Goal: Task Accomplishment & Management: Complete application form

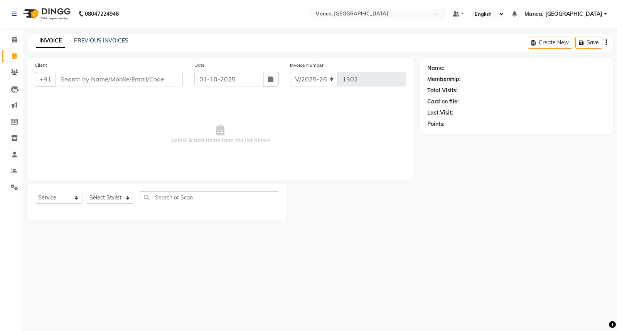
select select "7258"
select select "service"
click at [101, 41] on link "PREVIOUS INVOICES" at bounding box center [101, 40] width 54 height 7
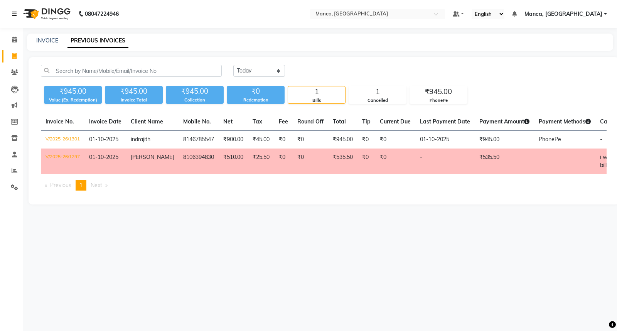
select select "7258"
select select "service"
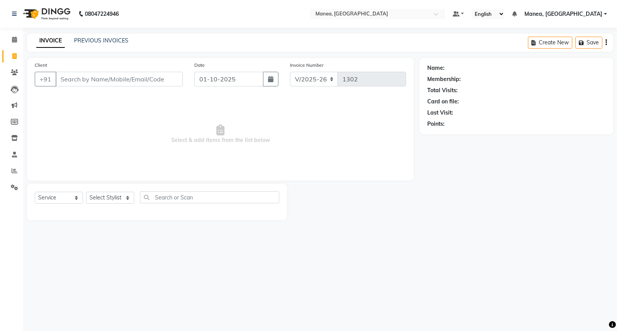
click at [81, 79] on input "Client" at bounding box center [119, 79] width 127 height 15
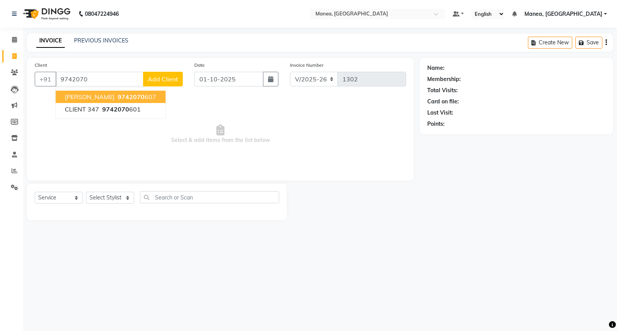
click at [91, 101] on button "[PERSON_NAME] 9742070 607" at bounding box center [111, 97] width 110 height 12
type input "9742070607"
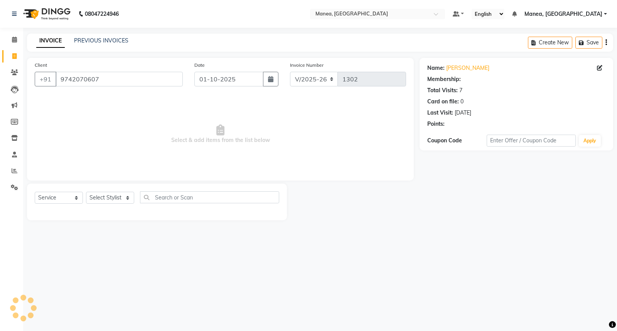
select select "1: Object"
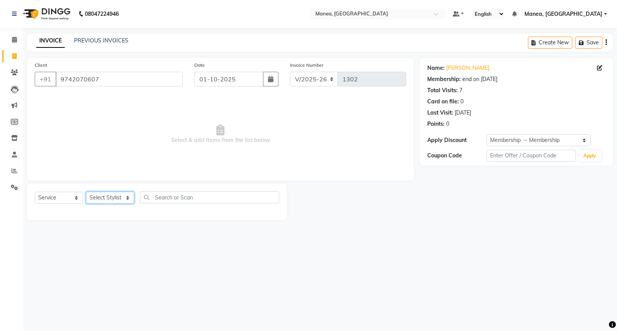
click at [123, 198] on select "Select Stylist [PERSON_NAME][PERSON_NAME] [PERSON_NAME] [PERSON_NAME] naveen" at bounding box center [110, 198] width 48 height 12
select select "62244"
click at [86, 192] on select "Select Stylist [PERSON_NAME][PERSON_NAME] [PERSON_NAME] [PERSON_NAME] naveen" at bounding box center [110, 198] width 48 height 12
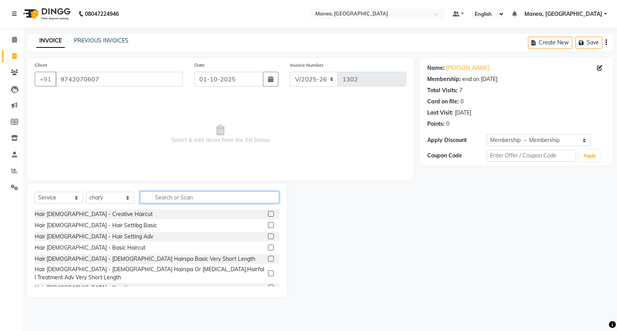
click at [173, 195] on input "text" at bounding box center [209, 197] width 139 height 12
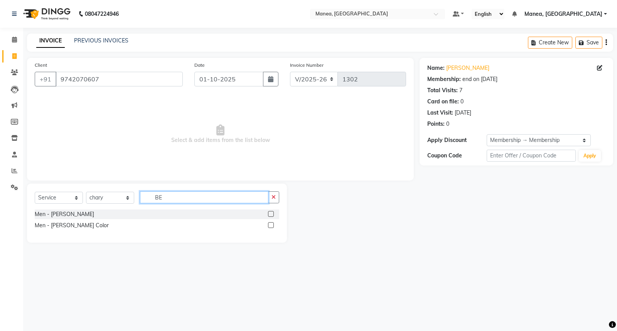
type input "BE"
click at [272, 213] on label at bounding box center [271, 214] width 6 height 6
click at [272, 213] on input "checkbox" at bounding box center [270, 214] width 5 height 5
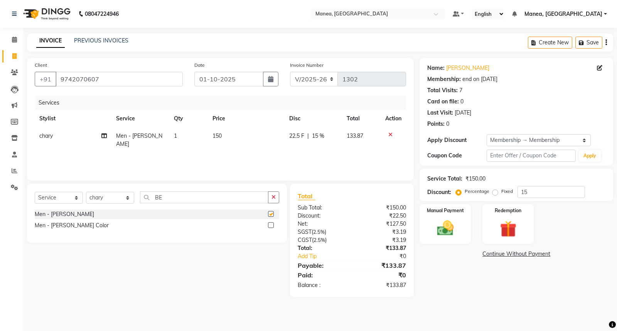
checkbox input "false"
click at [130, 202] on select "Select Stylist [PERSON_NAME][PERSON_NAME] [PERSON_NAME] [PERSON_NAME] naveen" at bounding box center [110, 198] width 48 height 12
select select "68603"
click at [86, 192] on select "Select Stylist [PERSON_NAME][PERSON_NAME] [PERSON_NAME] [PERSON_NAME] naveen" at bounding box center [110, 198] width 48 height 12
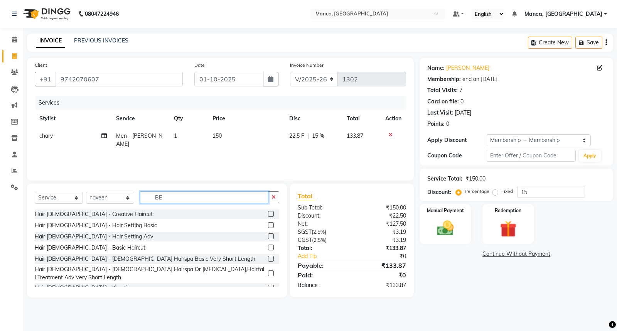
click at [168, 201] on input "BE" at bounding box center [204, 197] width 129 height 12
type input "B"
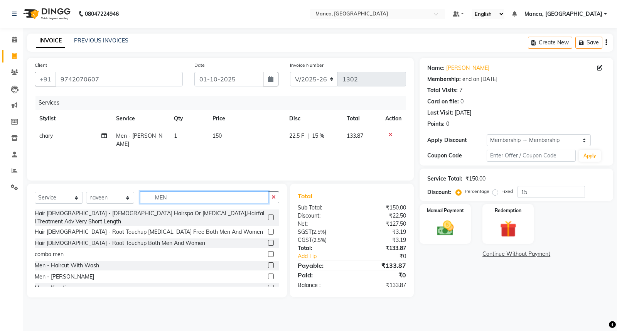
type input "MEN"
click at [268, 262] on label at bounding box center [271, 265] width 6 height 6
click at [268, 263] on input "checkbox" at bounding box center [270, 265] width 5 height 5
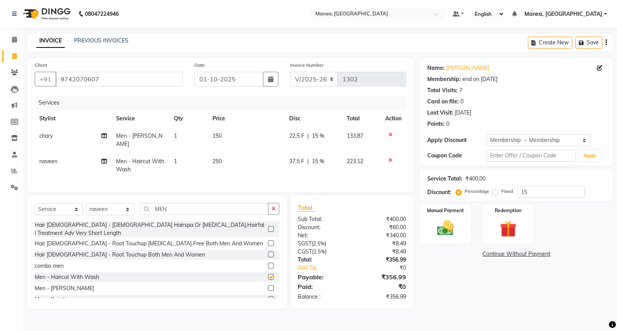
checkbox input "false"
click at [268, 285] on label at bounding box center [271, 288] width 6 height 6
click at [268, 286] on input "checkbox" at bounding box center [270, 288] width 5 height 5
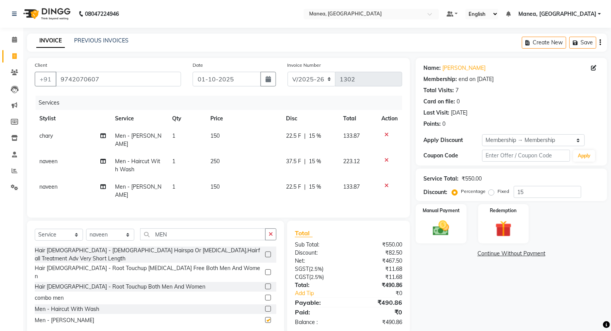
checkbox input "false"
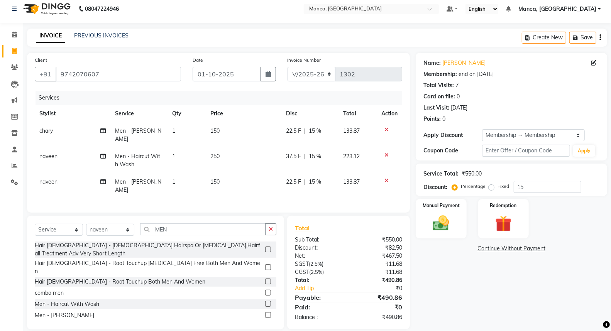
click at [435, 241] on div "Name: [PERSON_NAME] Membership: end on [DATE] Total Visits: 7 Card on file: 0 L…" at bounding box center [514, 191] width 197 height 277
click at [437, 228] on img at bounding box center [440, 223] width 27 height 20
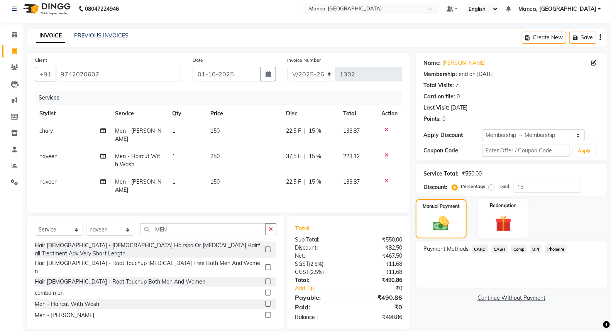
click at [548, 246] on span "PhonePe" at bounding box center [556, 249] width 22 height 9
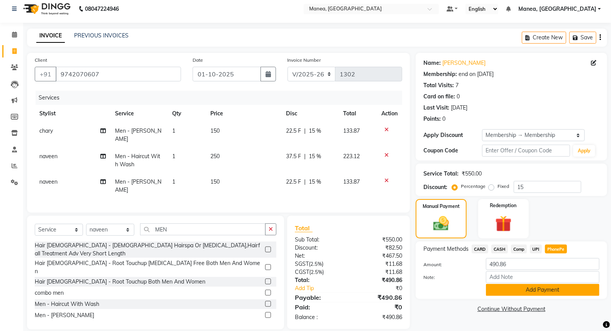
click at [538, 290] on button "Add Payment" at bounding box center [542, 290] width 113 height 12
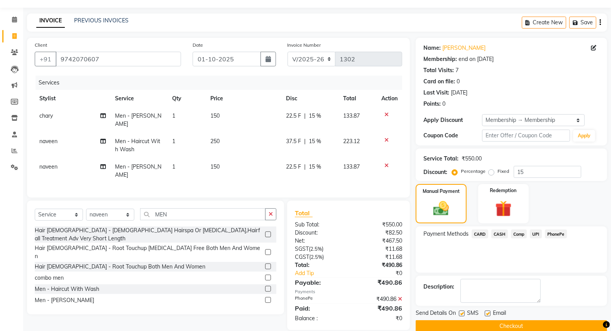
scroll to position [32, 0]
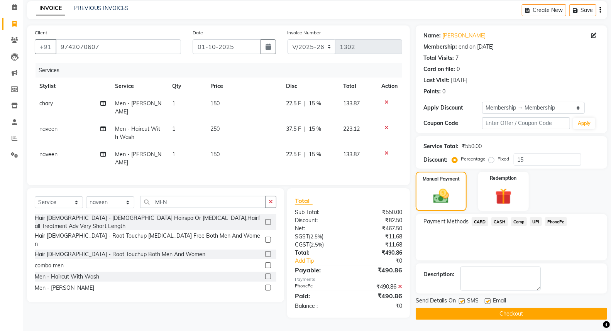
click at [529, 313] on button "Checkout" at bounding box center [511, 314] width 191 height 12
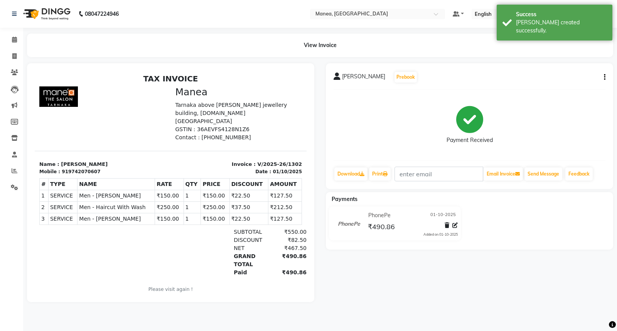
select select "7258"
select select "service"
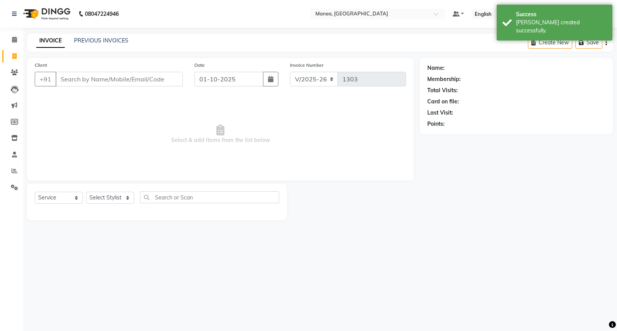
click at [96, 77] on input "Client" at bounding box center [119, 79] width 127 height 15
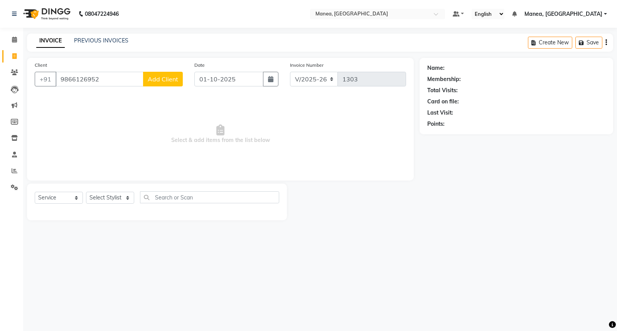
type input "9866126952"
click at [165, 83] on span "Add Client" at bounding box center [163, 79] width 30 height 8
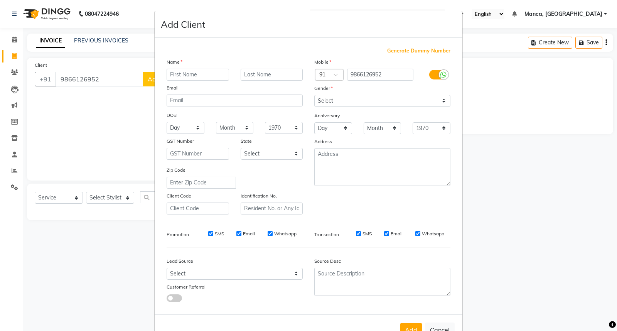
click at [186, 73] on input "text" at bounding box center [198, 75] width 63 height 12
type input "JAYA"
click at [250, 75] on input "text" at bounding box center [272, 75] width 63 height 12
type input "."
click at [431, 99] on select "Select [DEMOGRAPHIC_DATA] [DEMOGRAPHIC_DATA] Other Prefer Not To Say" at bounding box center [383, 101] width 136 height 12
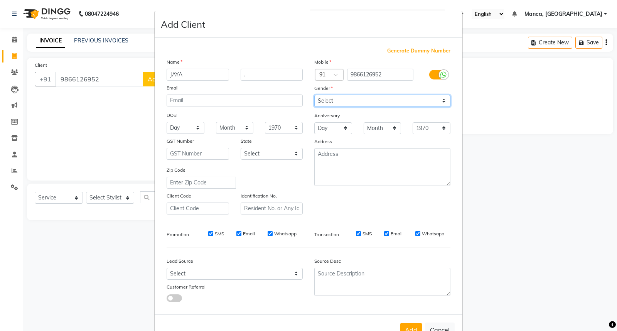
select select "[DEMOGRAPHIC_DATA]"
click at [315, 95] on select "Select [DEMOGRAPHIC_DATA] [DEMOGRAPHIC_DATA] Other Prefer Not To Say" at bounding box center [383, 101] width 136 height 12
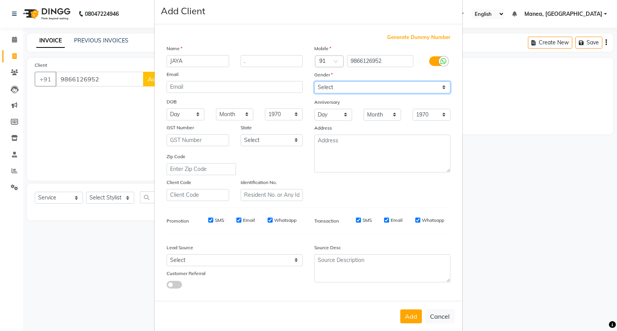
scroll to position [25, 0]
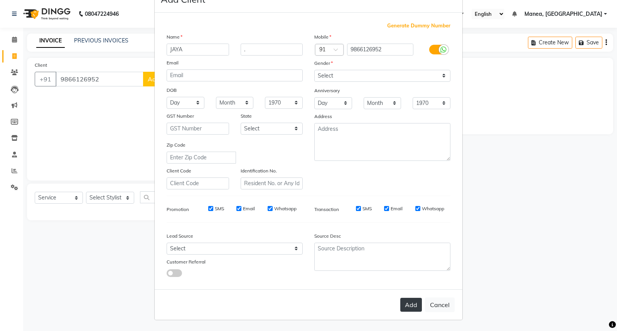
click at [410, 303] on button "Add" at bounding box center [412, 305] width 22 height 14
select select
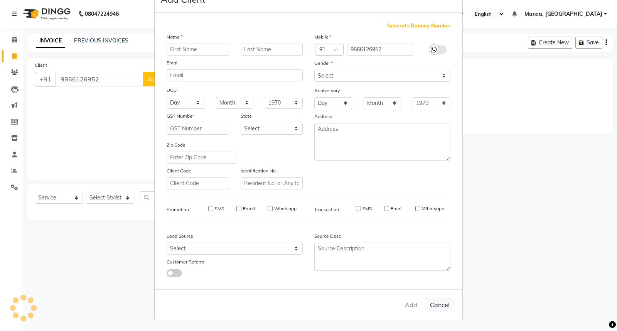
select select
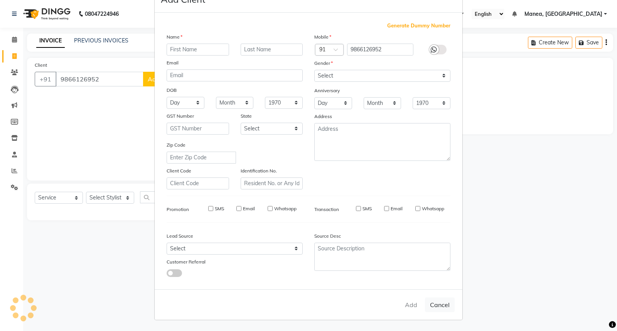
checkbox input "false"
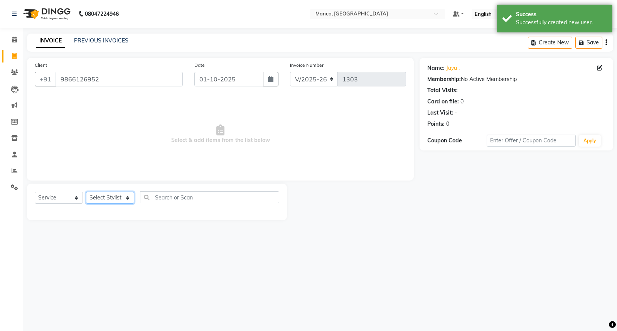
click at [97, 201] on select "Select Stylist [PERSON_NAME][PERSON_NAME] [PERSON_NAME] [PERSON_NAME] naveen" at bounding box center [110, 198] width 48 height 12
select select "62091"
click at [86, 192] on select "Select Stylist [PERSON_NAME][PERSON_NAME] [PERSON_NAME] [PERSON_NAME] naveen" at bounding box center [110, 198] width 48 height 12
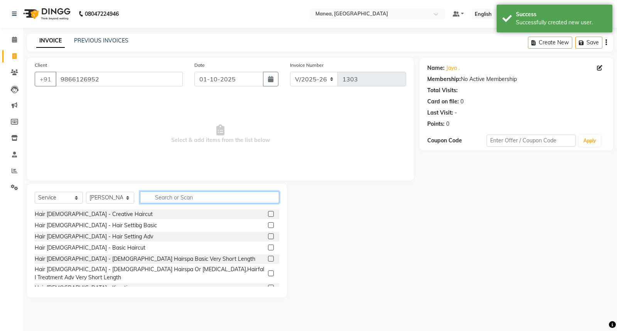
click at [186, 200] on input "text" at bounding box center [209, 197] width 139 height 12
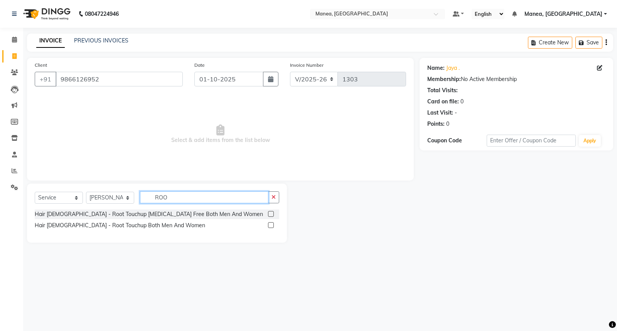
type input "ROO"
click at [269, 215] on label at bounding box center [271, 214] width 6 height 6
click at [269, 215] on input "checkbox" at bounding box center [270, 214] width 5 height 5
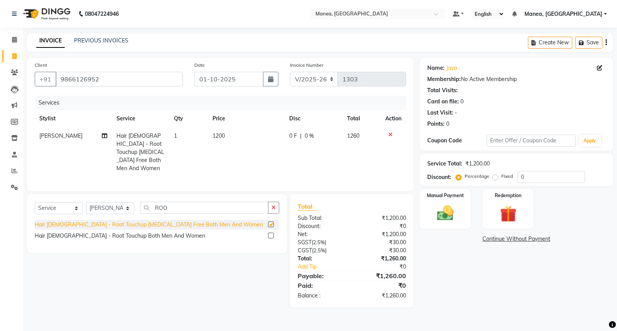
checkbox input "false"
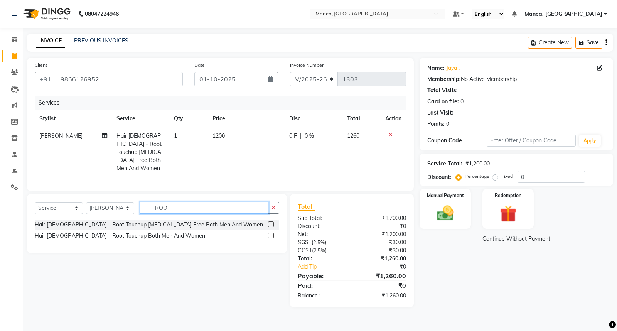
click at [174, 204] on input "ROO" at bounding box center [204, 208] width 129 height 12
type input "R"
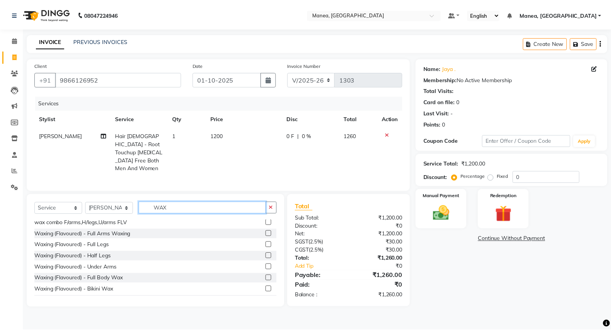
scroll to position [171, 0]
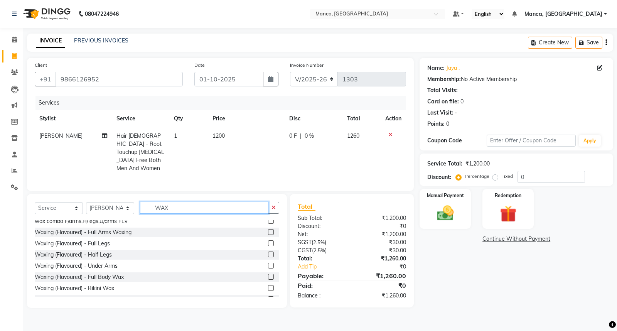
type input "WAX"
click at [268, 229] on label at bounding box center [271, 232] width 6 height 6
click at [268, 230] on input "checkbox" at bounding box center [270, 232] width 5 height 5
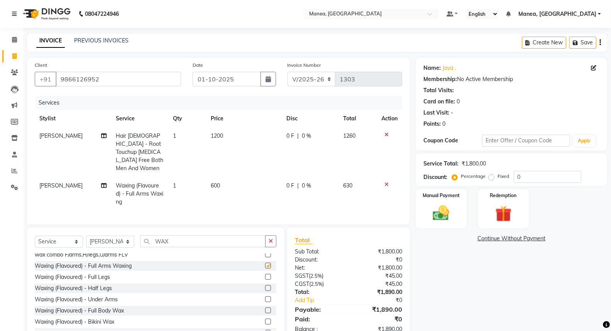
checkbox input "false"
click at [181, 235] on input "WAX" at bounding box center [202, 241] width 125 height 12
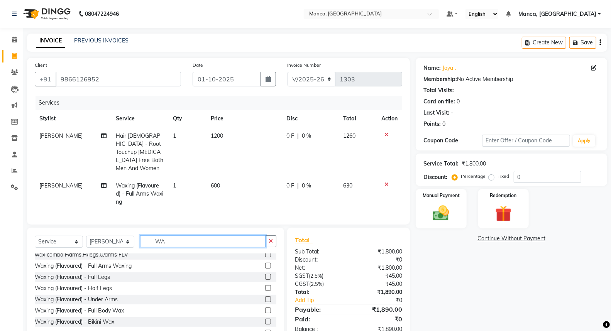
type input "W"
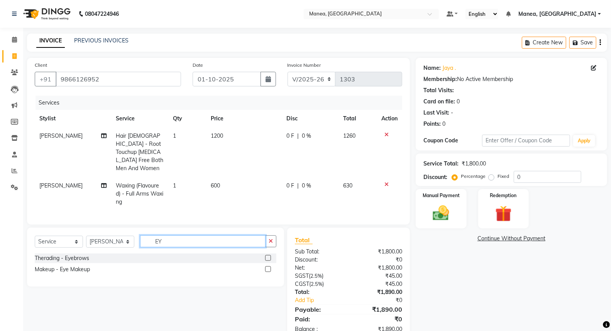
scroll to position [0, 0]
type input "EYE"
click at [271, 255] on label at bounding box center [268, 258] width 6 height 6
click at [270, 256] on input "checkbox" at bounding box center [267, 258] width 5 height 5
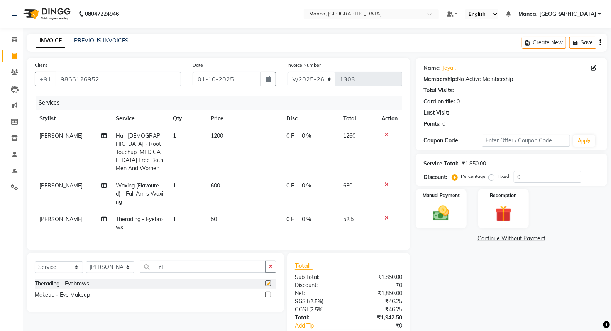
checkbox input "false"
click at [169, 264] on input "EYE" at bounding box center [202, 267] width 125 height 12
type input "E"
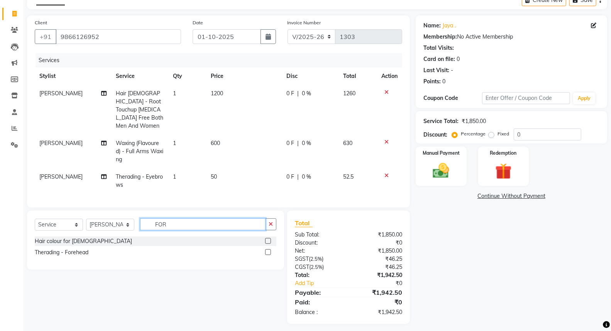
scroll to position [45, 0]
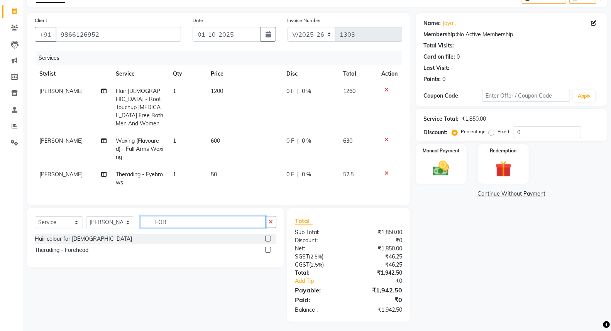
type input "FOR"
click at [269, 247] on label at bounding box center [268, 250] width 6 height 6
click at [269, 248] on input "checkbox" at bounding box center [267, 250] width 5 height 5
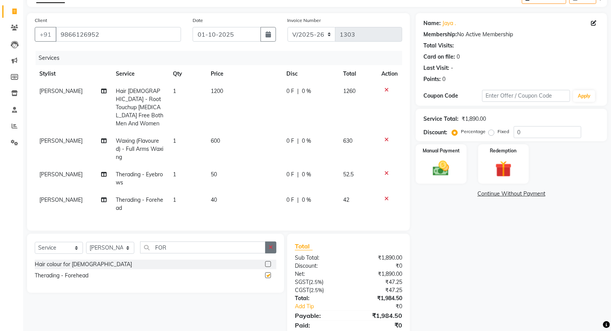
checkbox input "false"
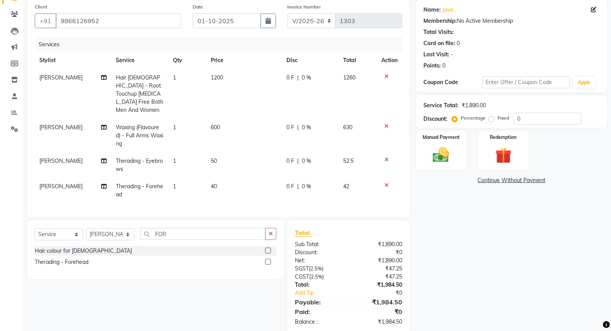
scroll to position [71, 0]
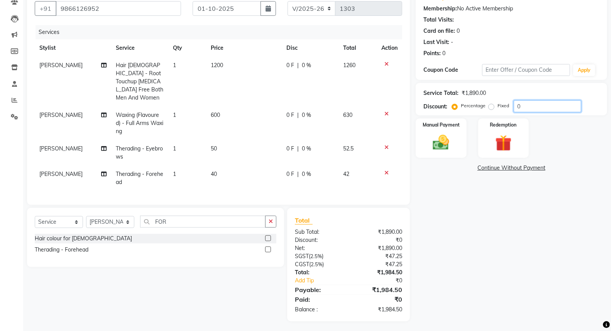
click at [521, 103] on input "0" at bounding box center [548, 106] width 68 height 12
type input "015"
click at [449, 151] on img at bounding box center [440, 143] width 27 height 20
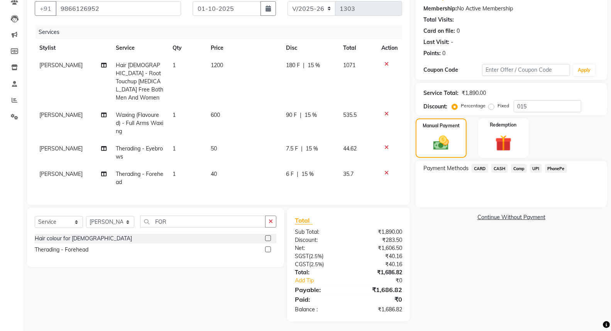
click at [555, 167] on span "PhonePe" at bounding box center [556, 168] width 22 height 9
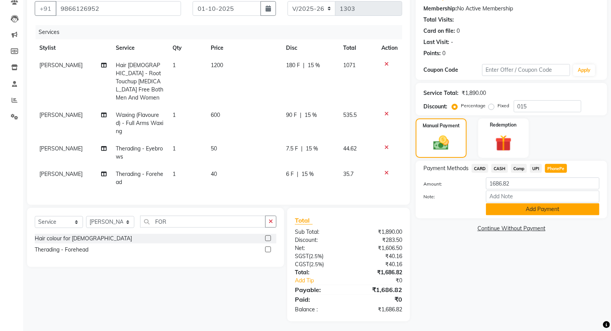
click at [544, 213] on button "Add Payment" at bounding box center [542, 209] width 113 height 12
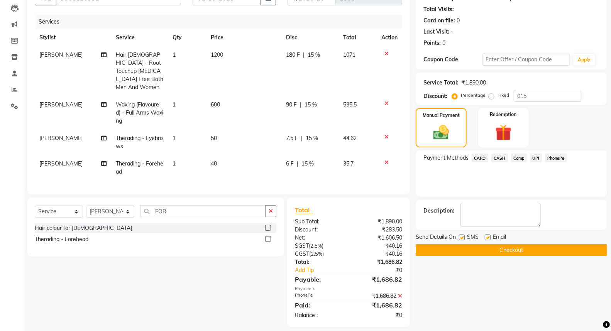
scroll to position [86, 0]
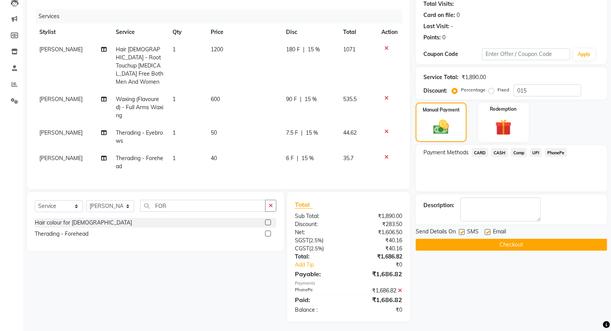
click at [537, 244] on button "Checkout" at bounding box center [511, 245] width 191 height 12
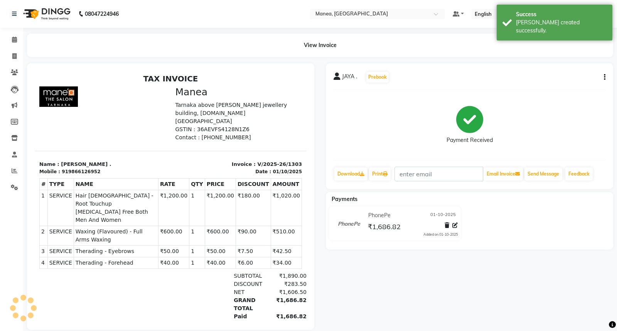
select select "7258"
select select "service"
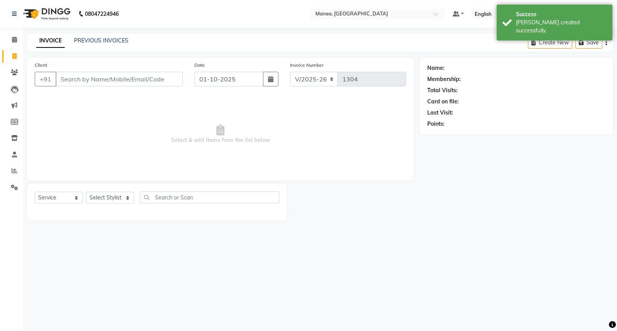
click at [84, 79] on input "Client" at bounding box center [119, 79] width 127 height 15
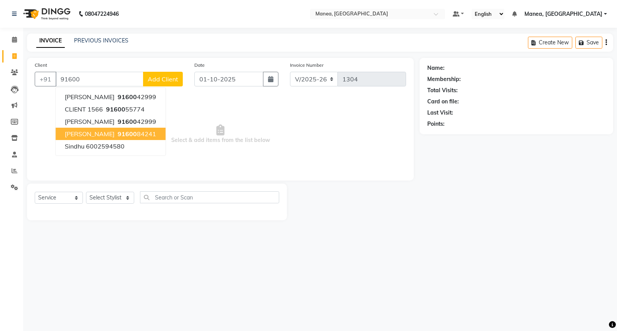
click at [116, 134] on ngb-highlight "91600 84241" at bounding box center [136, 134] width 40 height 8
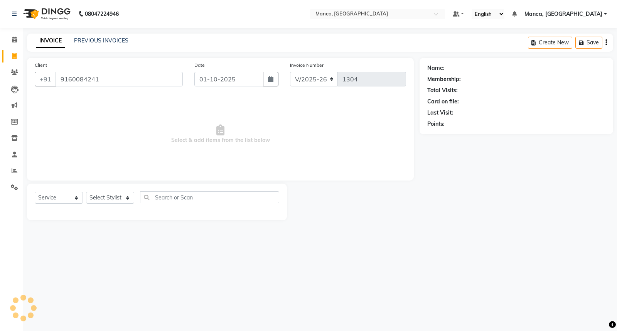
type input "9160084241"
select select "1: Object"
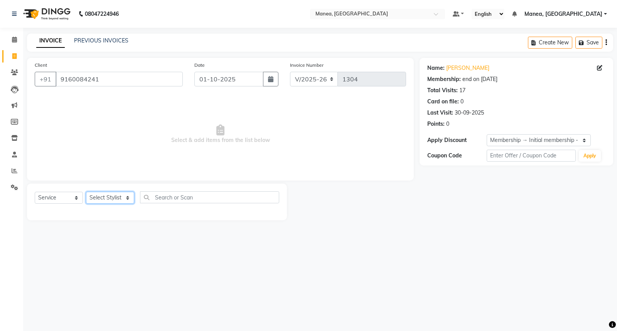
click at [125, 197] on select "Select Stylist [PERSON_NAME][PERSON_NAME] [PERSON_NAME] [PERSON_NAME] naveen" at bounding box center [110, 198] width 48 height 12
select select "62091"
click at [86, 192] on select "Select Stylist [PERSON_NAME][PERSON_NAME] [PERSON_NAME] [PERSON_NAME] naveen" at bounding box center [110, 198] width 48 height 12
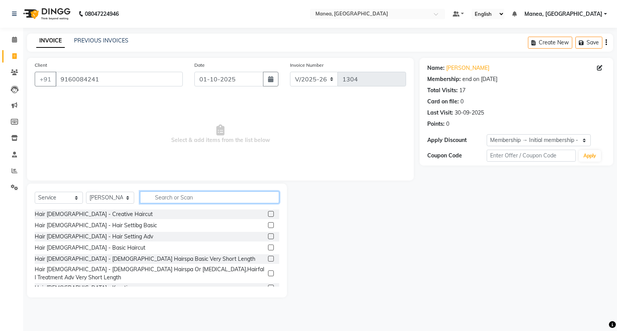
click at [188, 201] on input "text" at bounding box center [209, 197] width 139 height 12
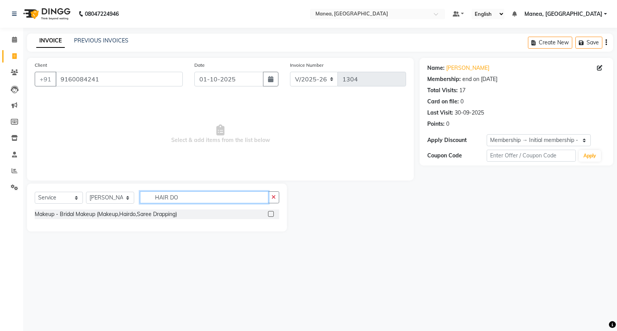
type input "HAIR DO"
click at [269, 214] on label at bounding box center [271, 214] width 6 height 6
click at [269, 214] on input "checkbox" at bounding box center [270, 214] width 5 height 5
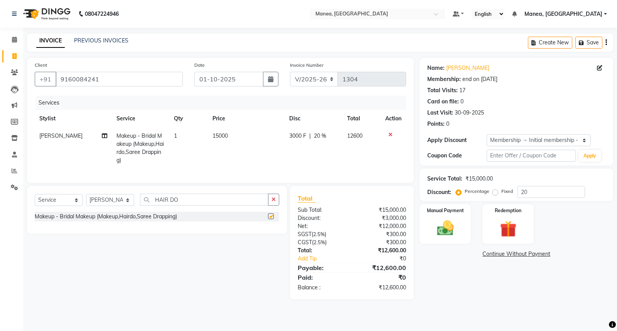
checkbox input "false"
click at [389, 135] on icon at bounding box center [391, 134] width 4 height 5
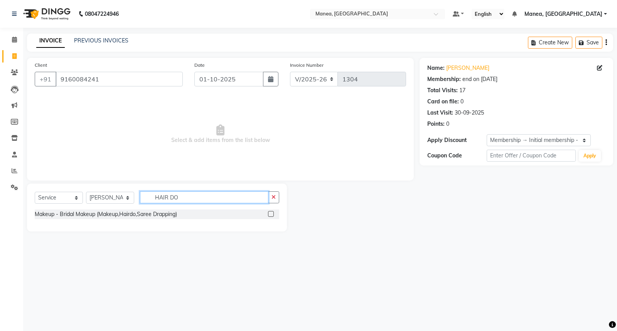
click at [207, 201] on input "HAIR DO" at bounding box center [204, 197] width 129 height 12
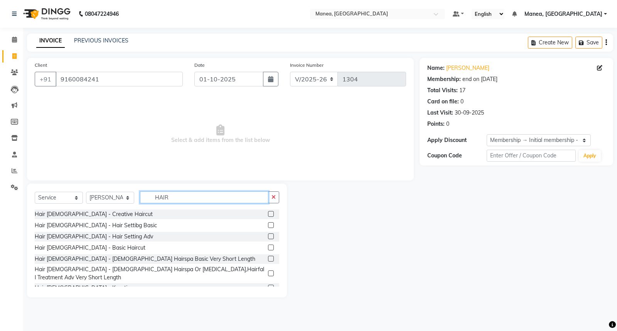
type input "HAIR"
click at [268, 236] on label at bounding box center [271, 236] width 6 height 6
click at [268, 236] on input "checkbox" at bounding box center [270, 236] width 5 height 5
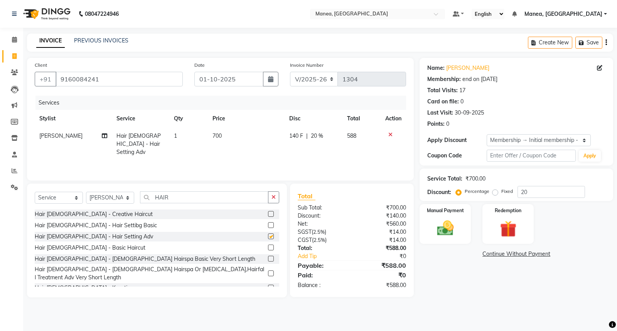
checkbox input "false"
click at [224, 132] on td "700" at bounding box center [246, 144] width 77 height 34
select select "62091"
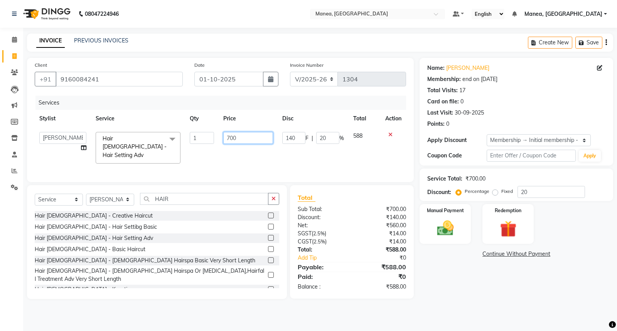
click at [224, 132] on input "700" at bounding box center [248, 138] width 50 height 12
type input "2000"
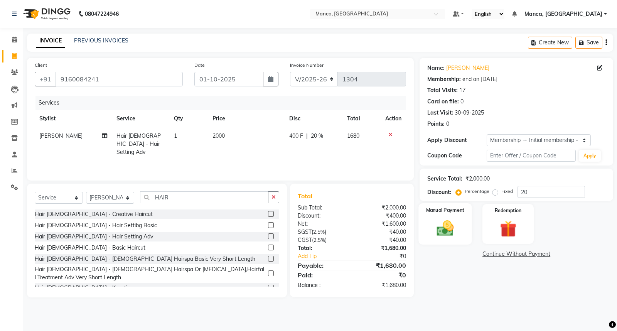
click at [461, 226] on div "Manual Payment" at bounding box center [445, 223] width 53 height 41
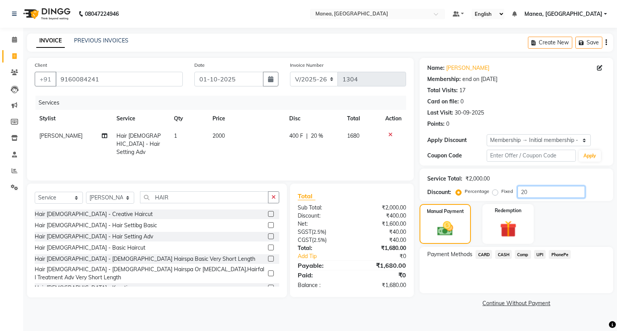
click at [531, 194] on input "20" at bounding box center [552, 192] width 68 height 12
type input "2"
click at [559, 255] on span "PhonePe" at bounding box center [560, 254] width 22 height 9
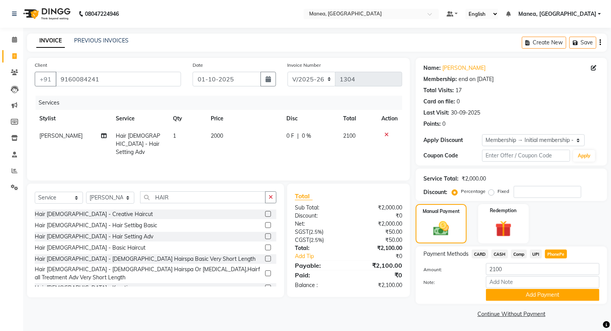
scroll to position [0, 0]
click at [545, 292] on button "Add Payment" at bounding box center [542, 295] width 113 height 12
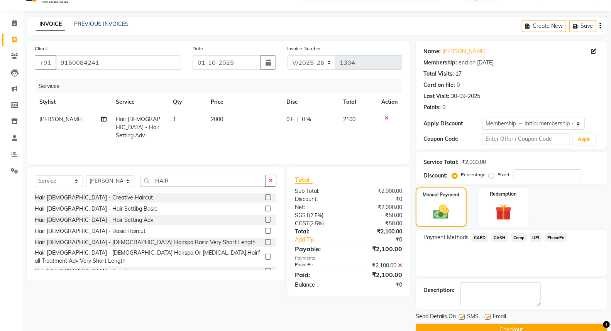
scroll to position [32, 0]
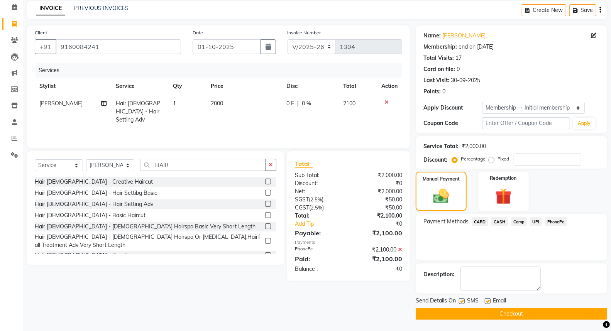
click at [515, 313] on button "Checkout" at bounding box center [511, 314] width 191 height 12
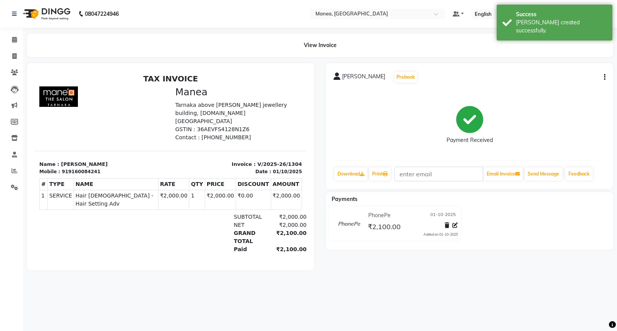
select select "7258"
select select "service"
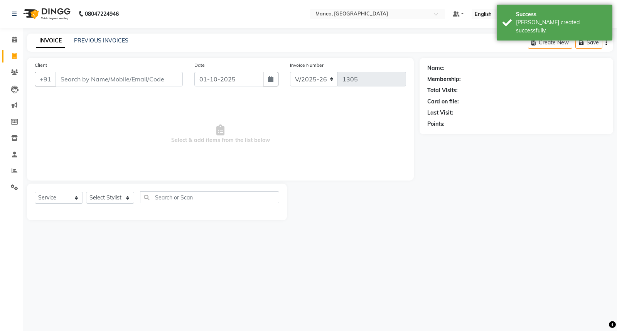
click at [92, 85] on input "Client" at bounding box center [119, 79] width 127 height 15
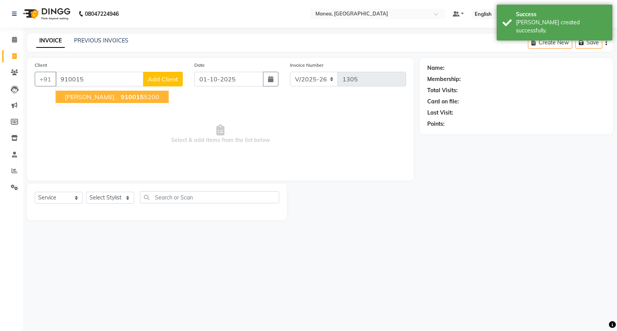
click at [121, 100] on span "910015" at bounding box center [132, 97] width 23 height 8
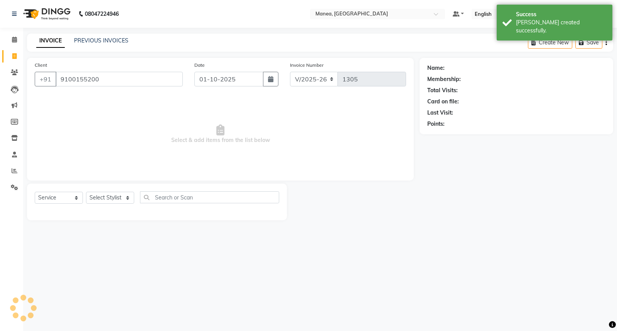
type input "9100155200"
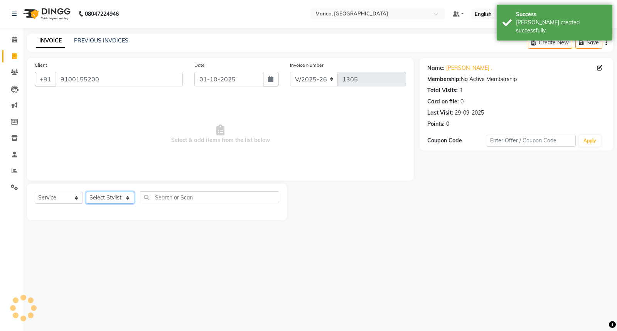
click at [123, 197] on select "Select Stylist [PERSON_NAME][PERSON_NAME] [PERSON_NAME] [PERSON_NAME] naveen" at bounding box center [110, 198] width 48 height 12
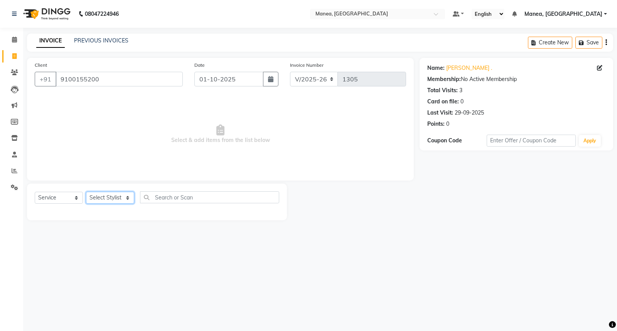
select select "62090"
click at [86, 192] on select "Select Stylist [PERSON_NAME][PERSON_NAME] [PERSON_NAME] [PERSON_NAME] naveen" at bounding box center [110, 198] width 48 height 12
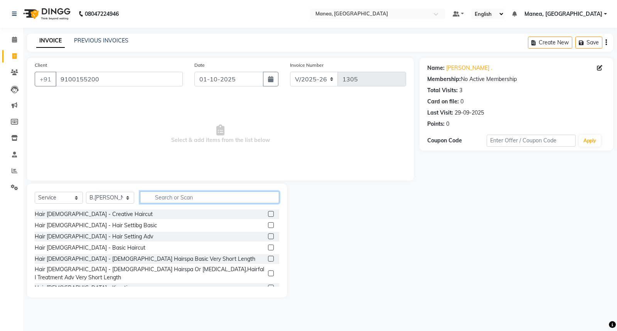
click at [169, 201] on input "text" at bounding box center [209, 197] width 139 height 12
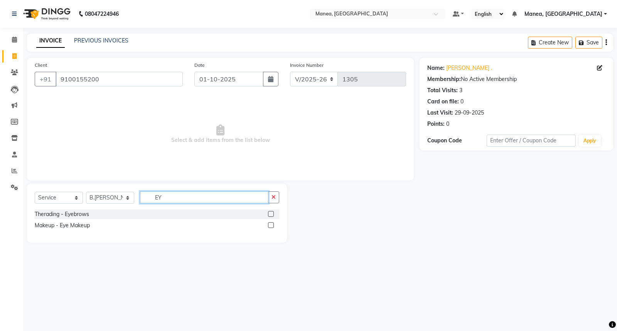
type input "EY"
click at [268, 214] on label at bounding box center [271, 214] width 6 height 6
click at [268, 214] on input "checkbox" at bounding box center [270, 214] width 5 height 5
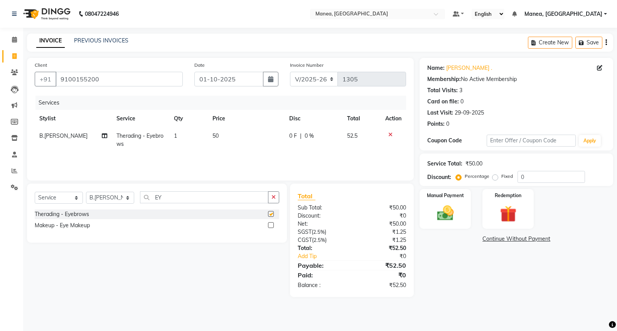
checkbox input "false"
click at [447, 217] on img at bounding box center [446, 213] width 28 height 20
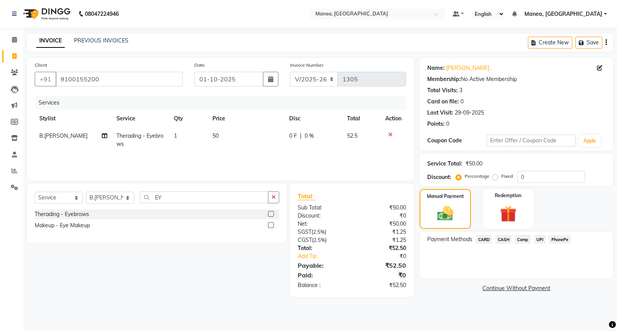
click at [502, 240] on span "CASH" at bounding box center [503, 239] width 17 height 9
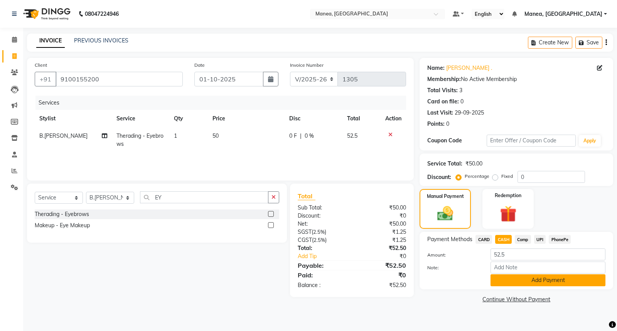
click at [512, 284] on button "Add Payment" at bounding box center [548, 280] width 115 height 12
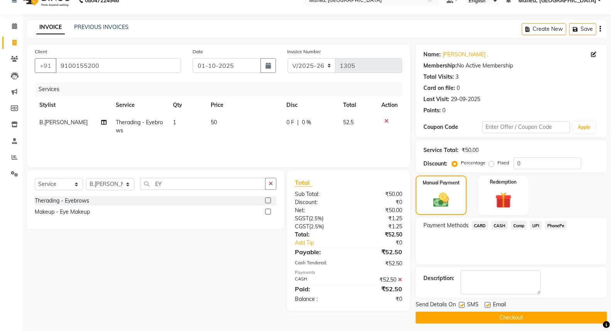
scroll to position [17, 0]
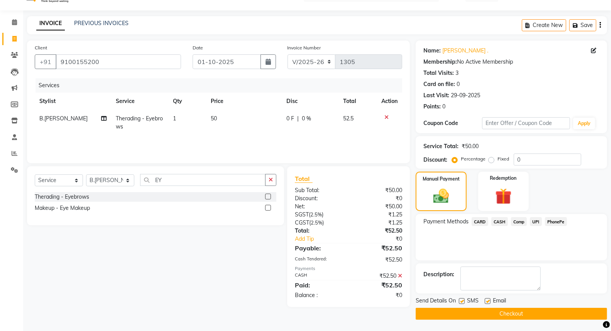
click at [479, 318] on button "Checkout" at bounding box center [511, 314] width 191 height 12
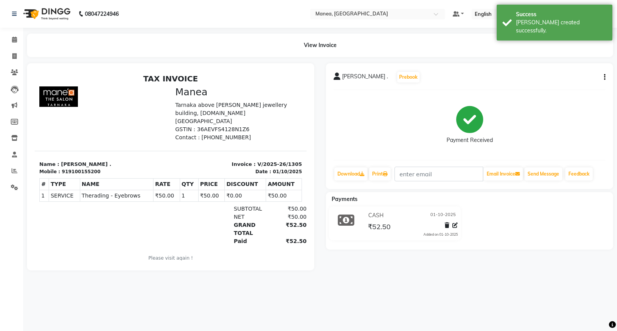
select select "7258"
select select "service"
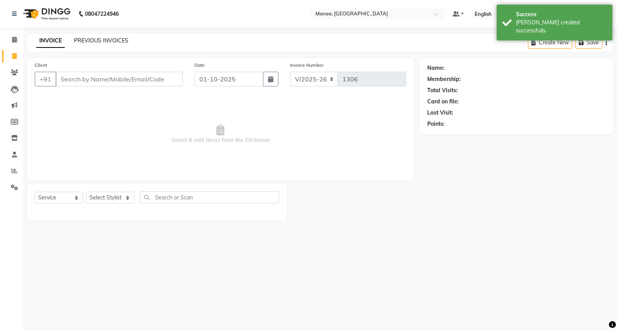
click at [107, 41] on link "PREVIOUS INVOICES" at bounding box center [101, 40] width 54 height 7
